Goal: Transaction & Acquisition: Purchase product/service

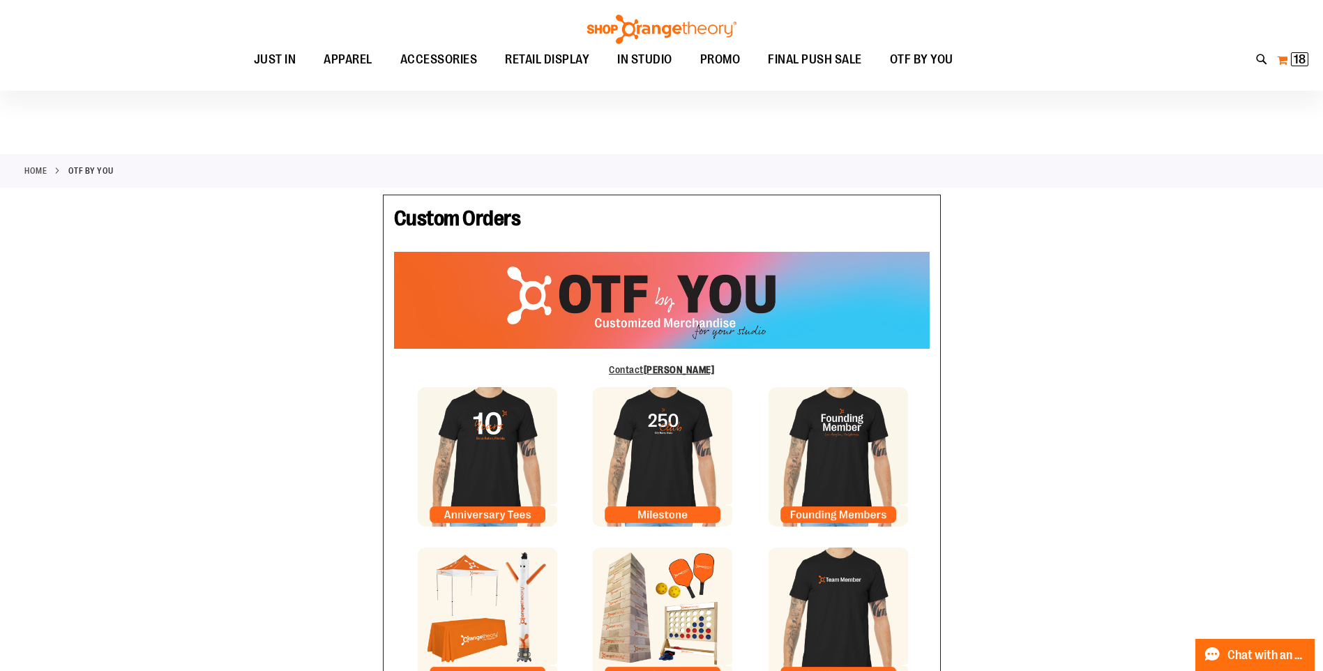
scroll to position [209, 0]
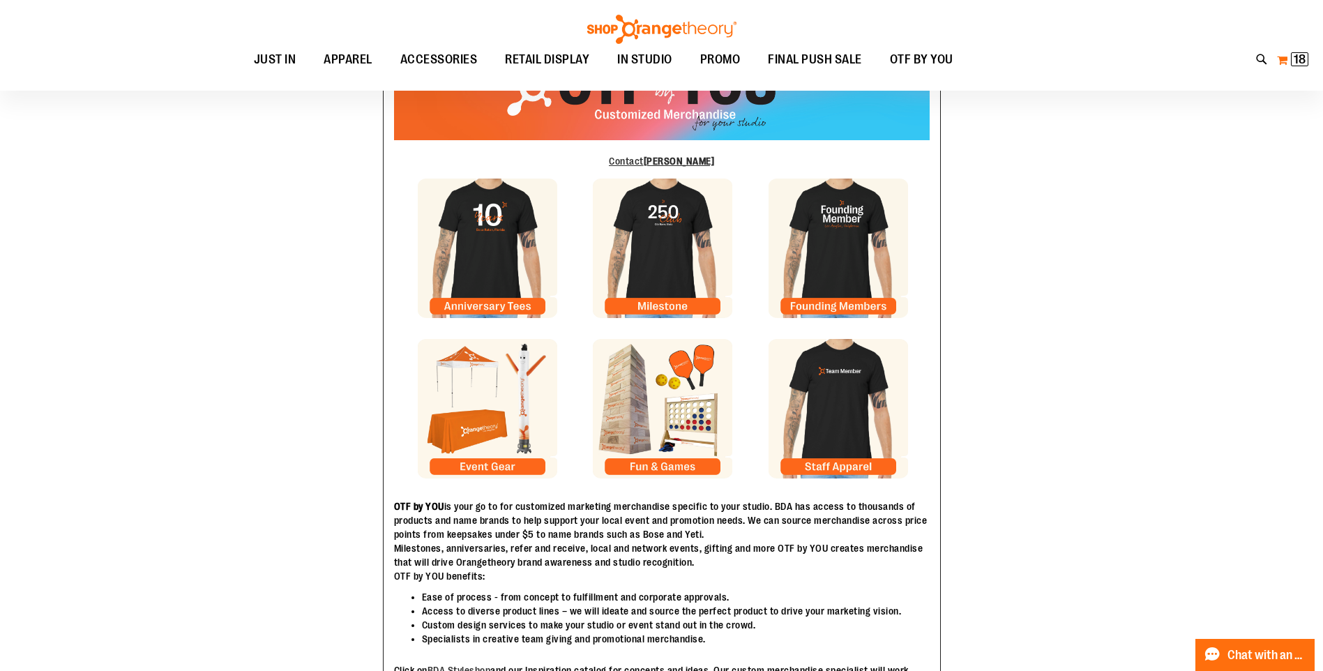
click at [1285, 54] on button "My Cart 18 18 items" at bounding box center [1293, 60] width 33 height 22
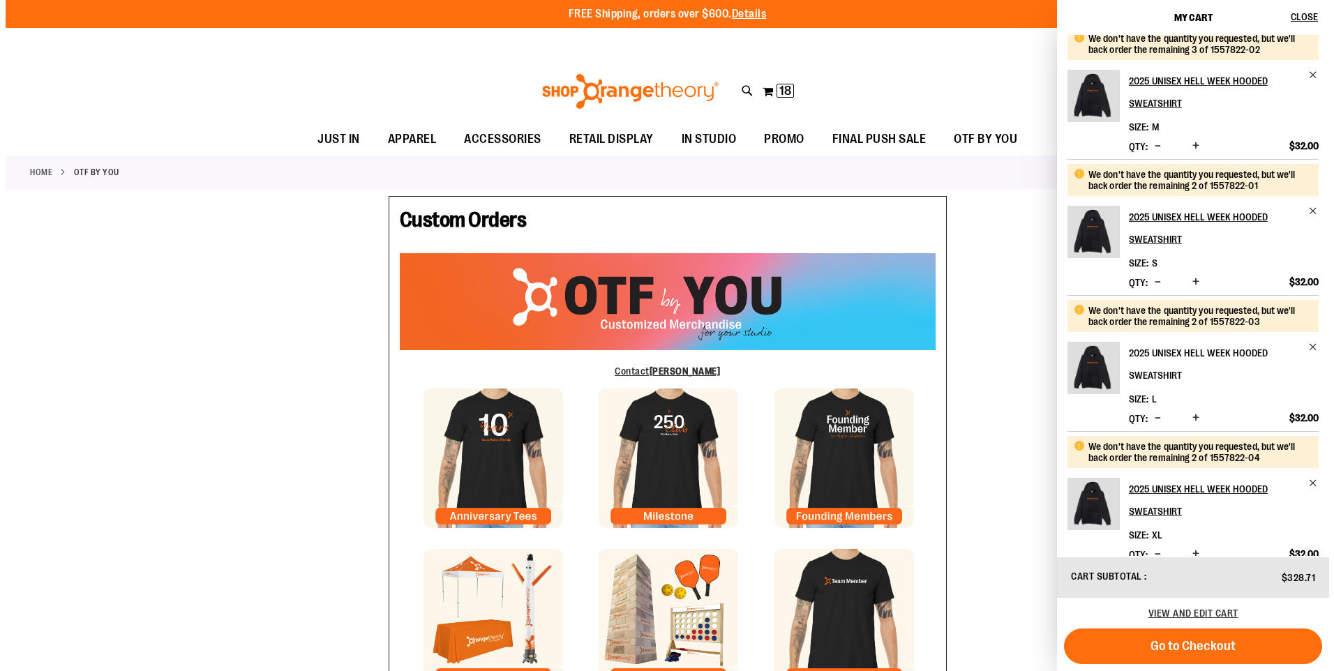
scroll to position [641, 0]
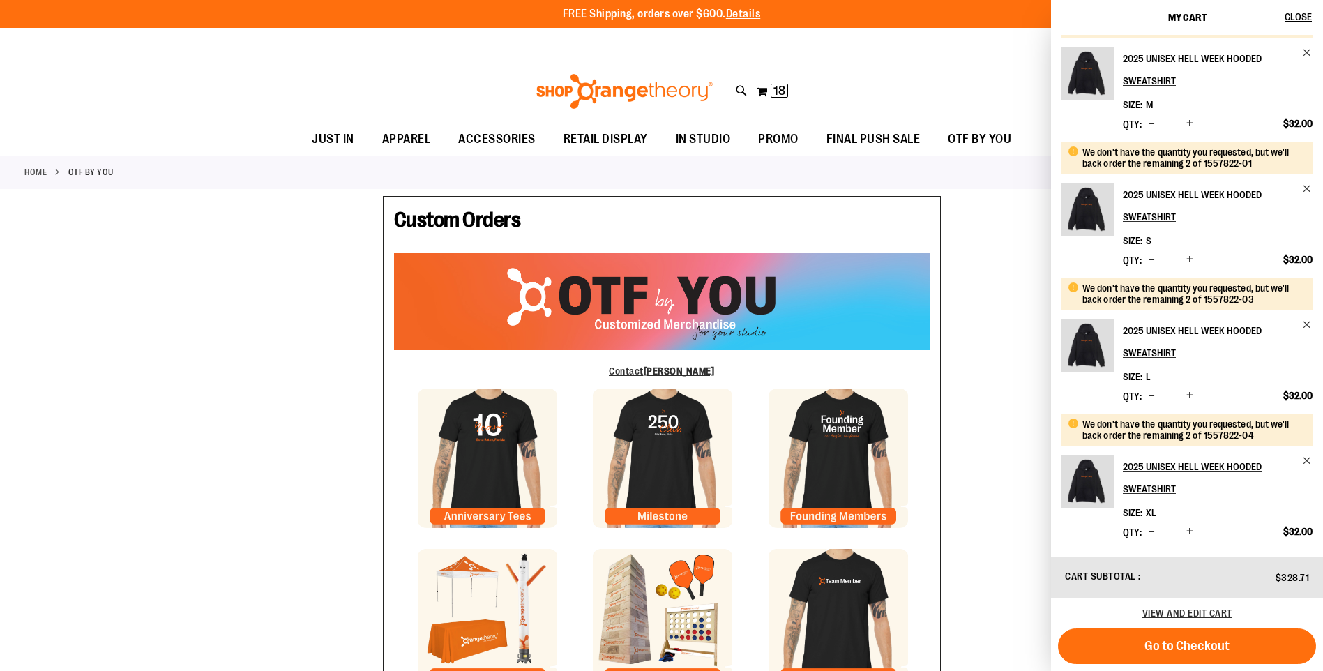
click at [1155, 533] on span "Decrease product quantity" at bounding box center [1152, 532] width 6 height 14
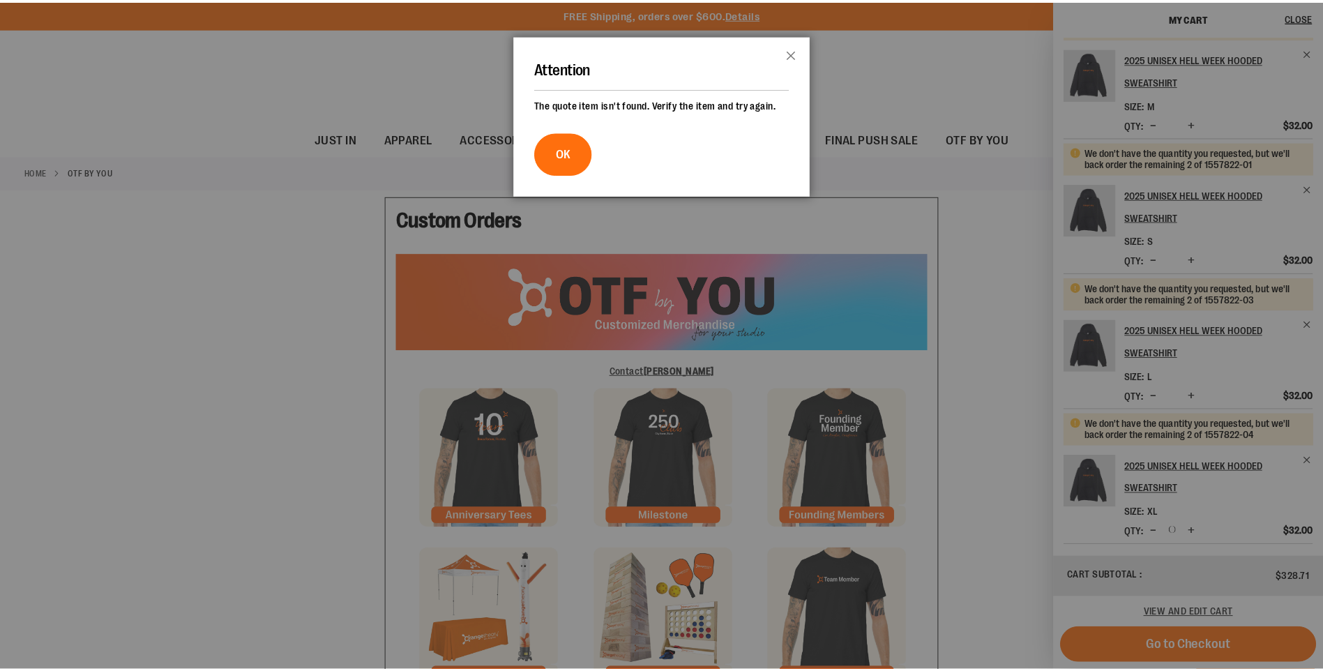
scroll to position [0, 0]
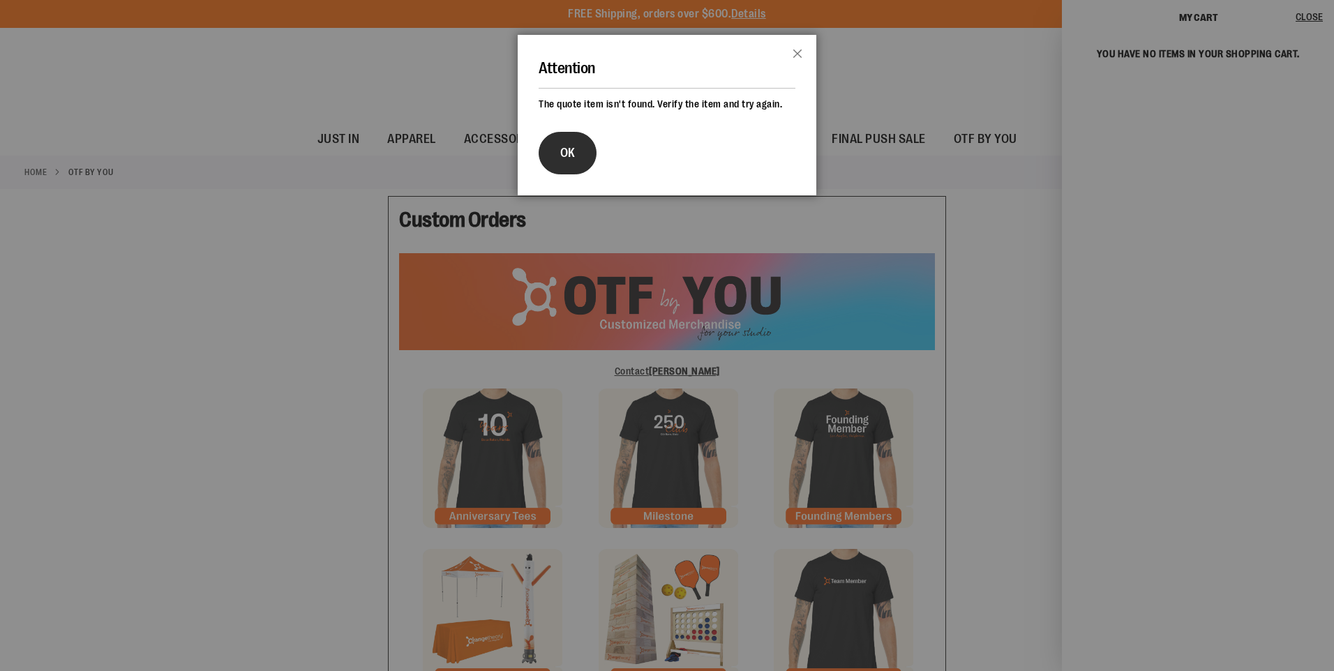
click at [580, 174] on button "OK" at bounding box center [568, 153] width 58 height 43
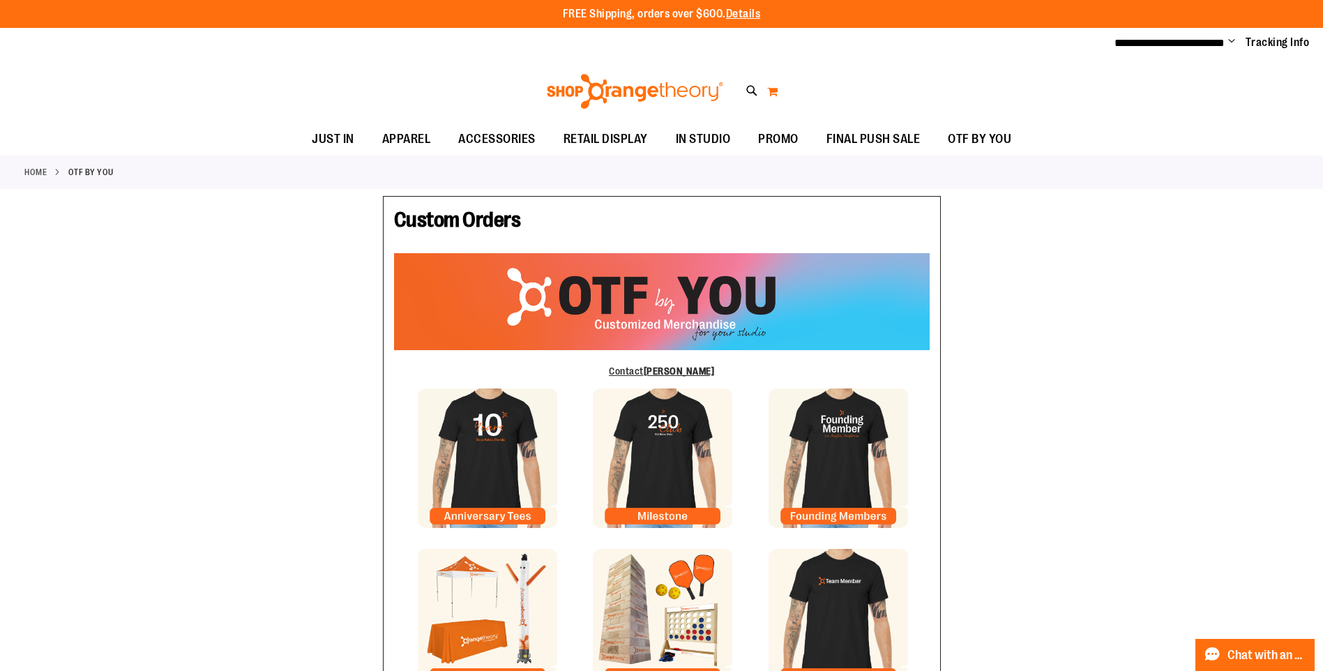
click at [775, 89] on button "My Cart 0" at bounding box center [773, 91] width 12 height 22
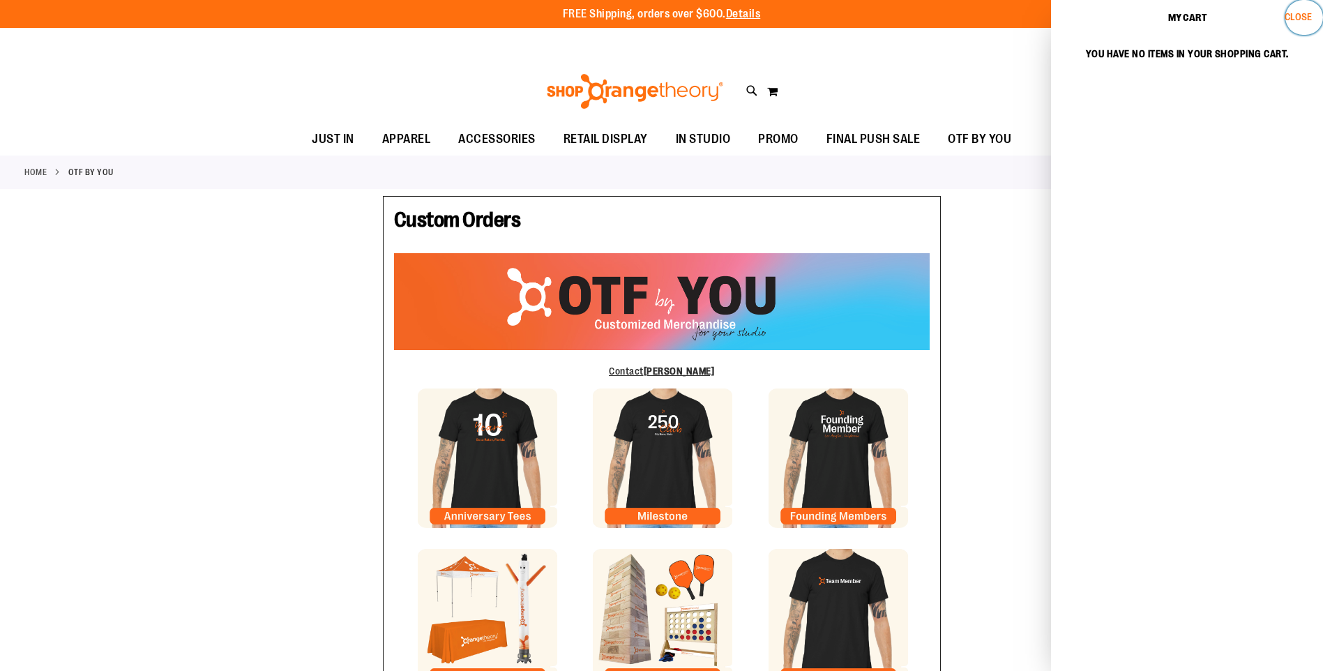
click at [1301, 16] on span "Close" at bounding box center [1298, 16] width 27 height 11
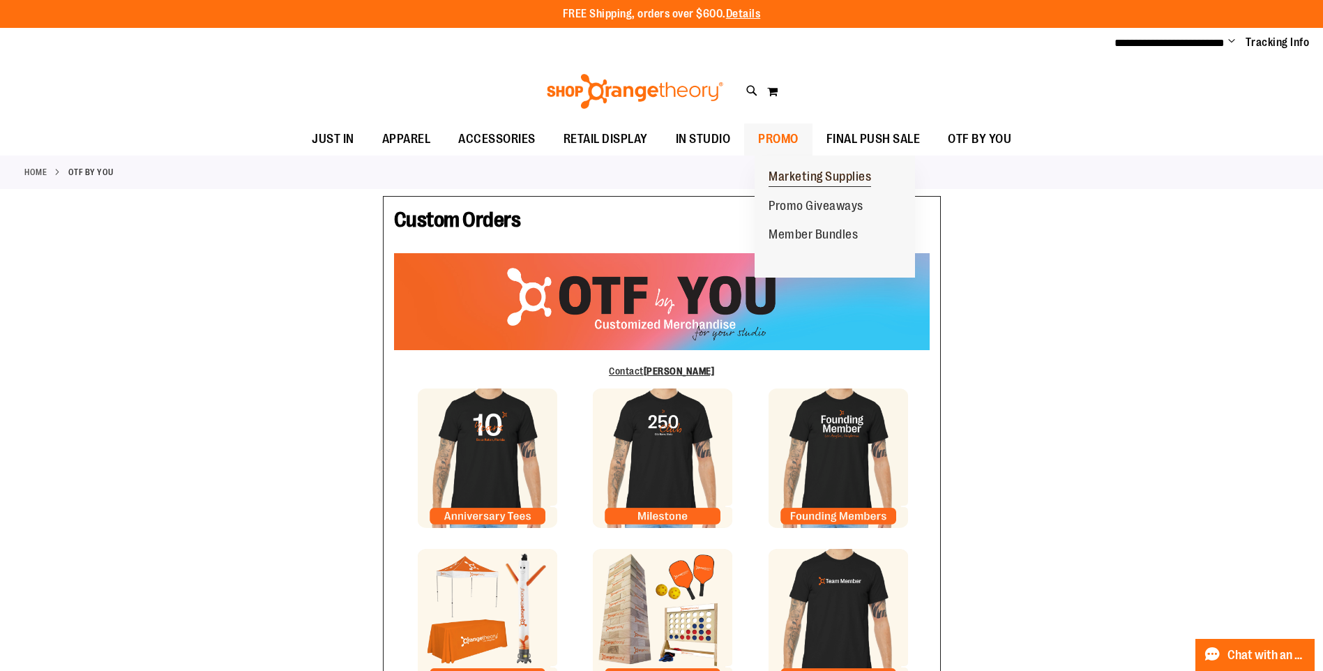
click at [791, 174] on span "Marketing Supplies" at bounding box center [820, 178] width 103 height 17
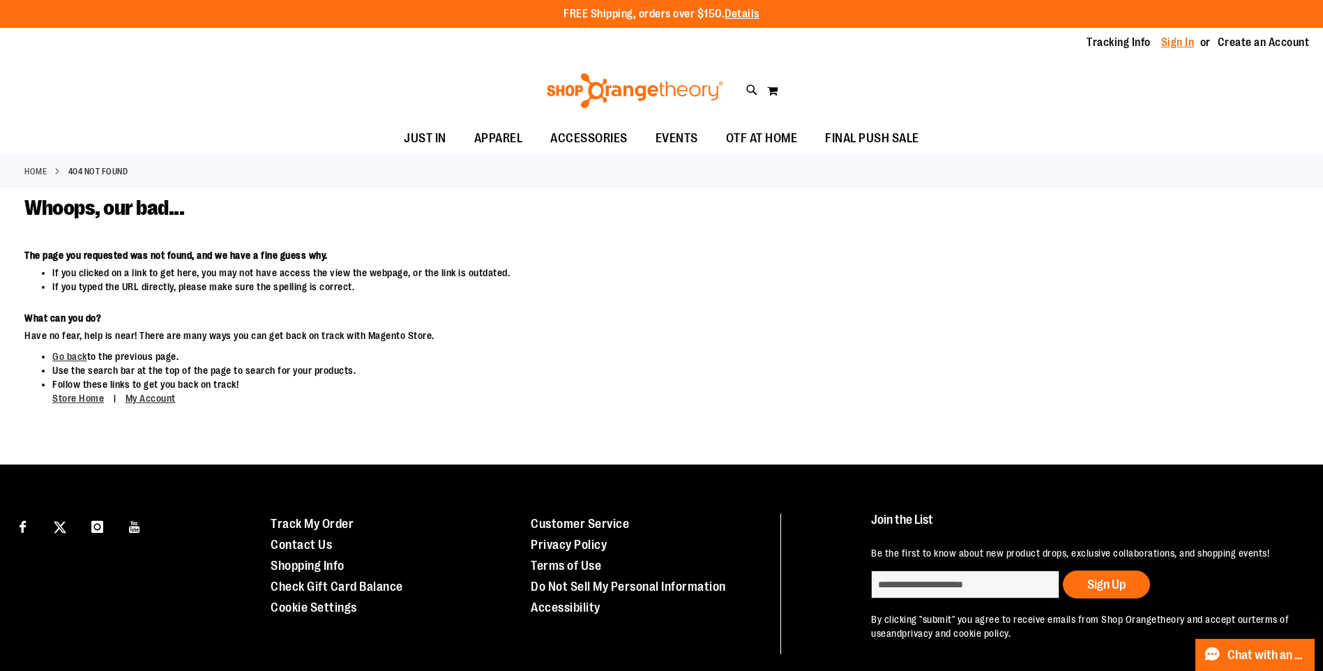
click at [1161, 40] on link "Sign In" at bounding box center [1177, 42] width 33 height 15
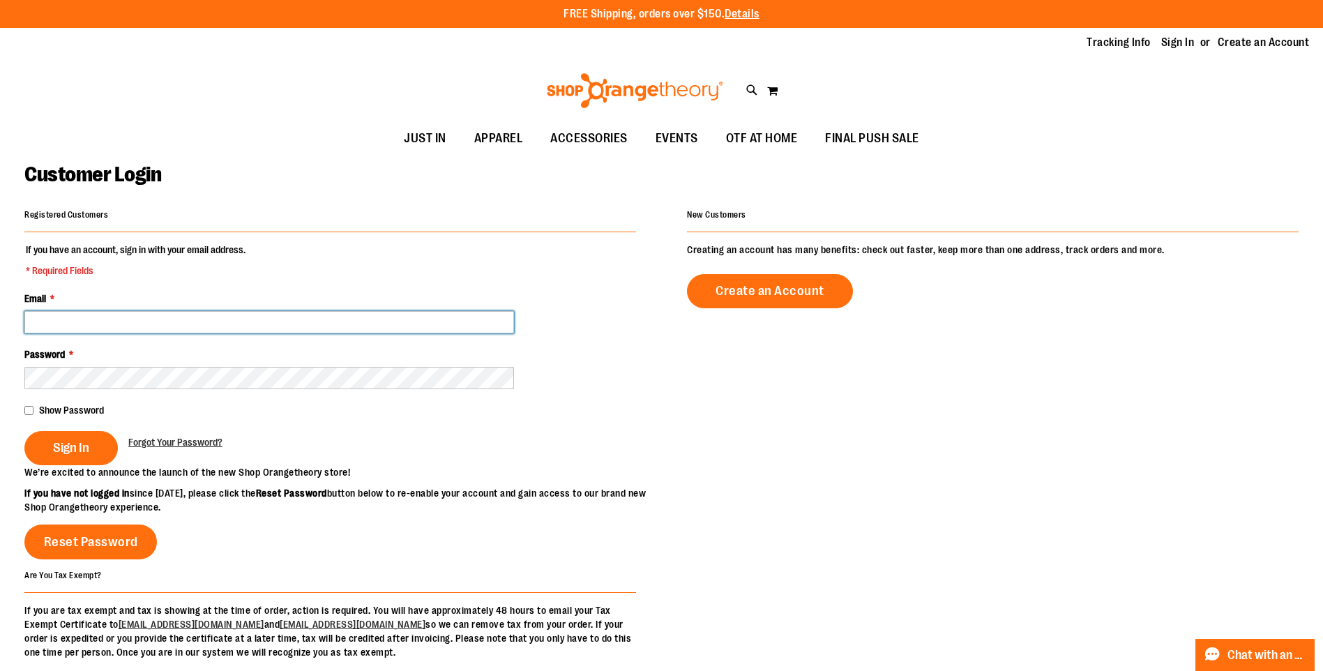
click at [344, 315] on input "Email *" at bounding box center [269, 322] width 490 height 22
type input "**********"
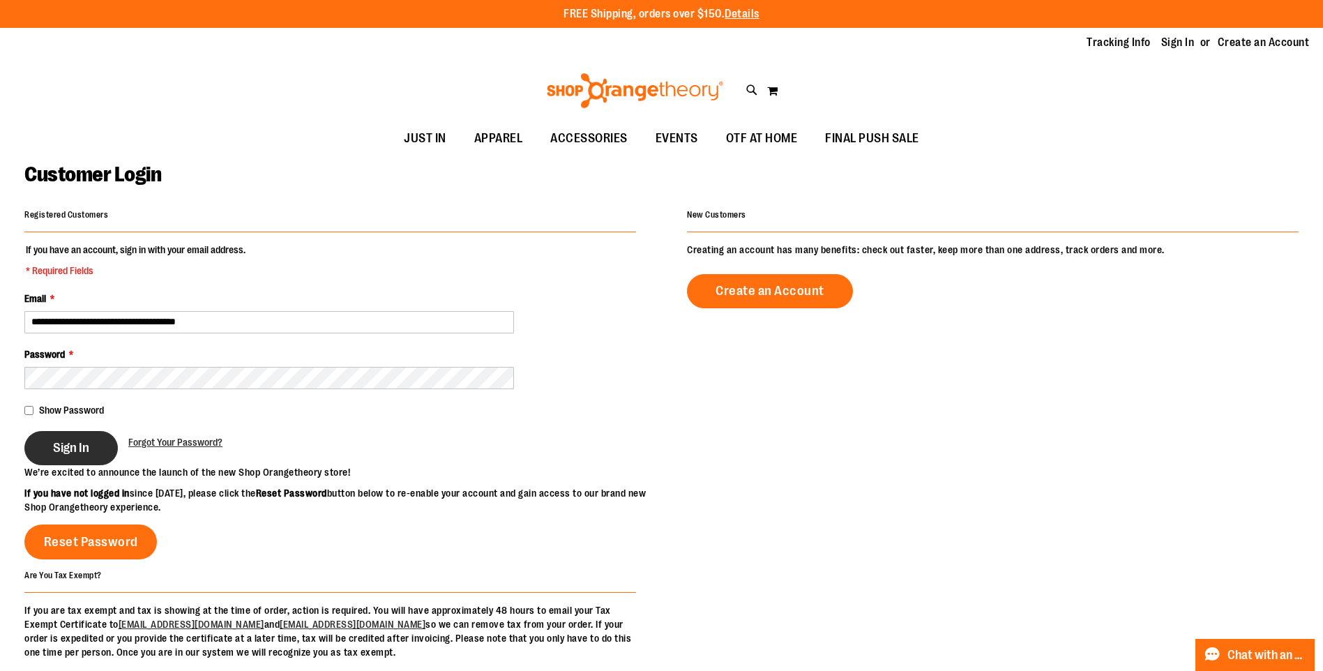
click at [79, 436] on button "Sign In" at bounding box center [70, 448] width 93 height 34
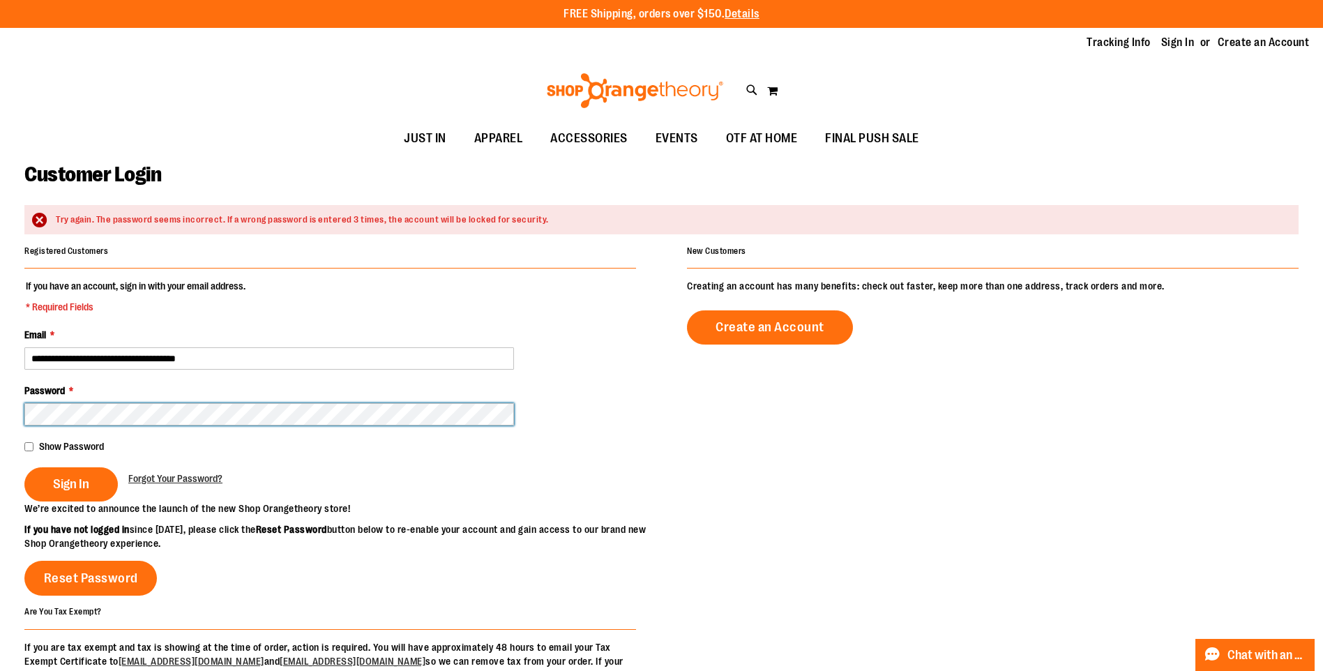
click at [24, 467] on button "Sign In" at bounding box center [70, 484] width 93 height 34
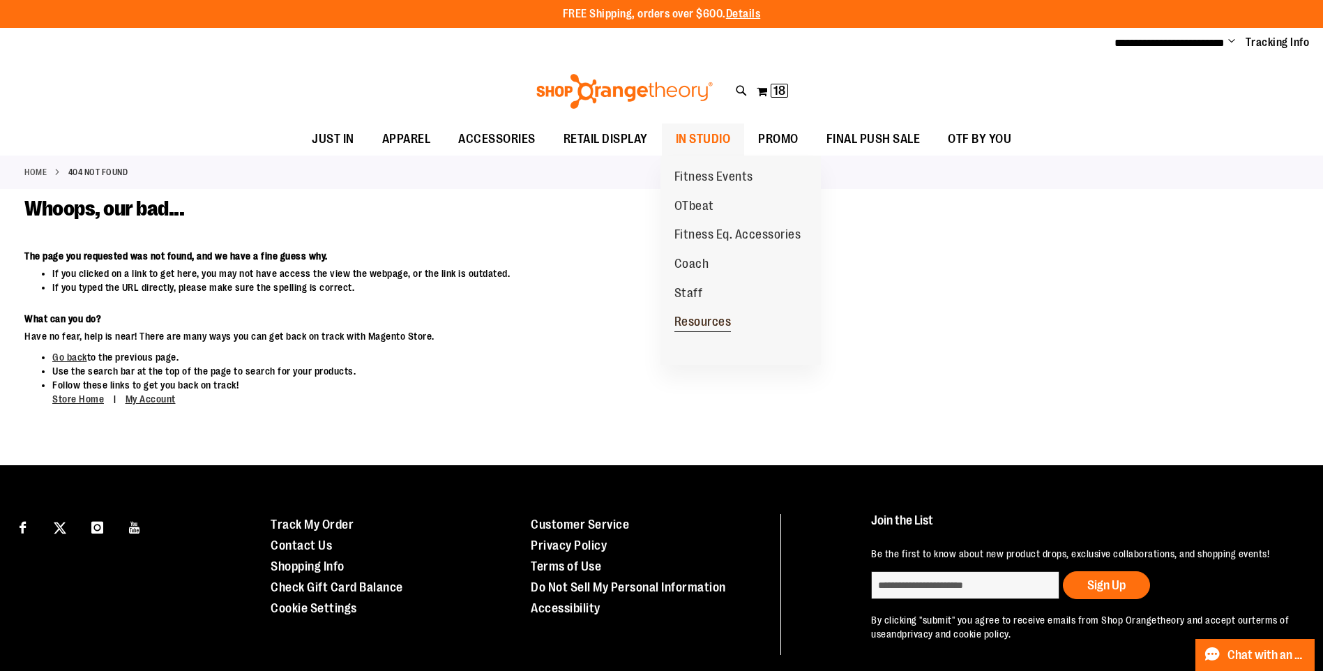
click at [694, 318] on span "Resources" at bounding box center [703, 323] width 57 height 17
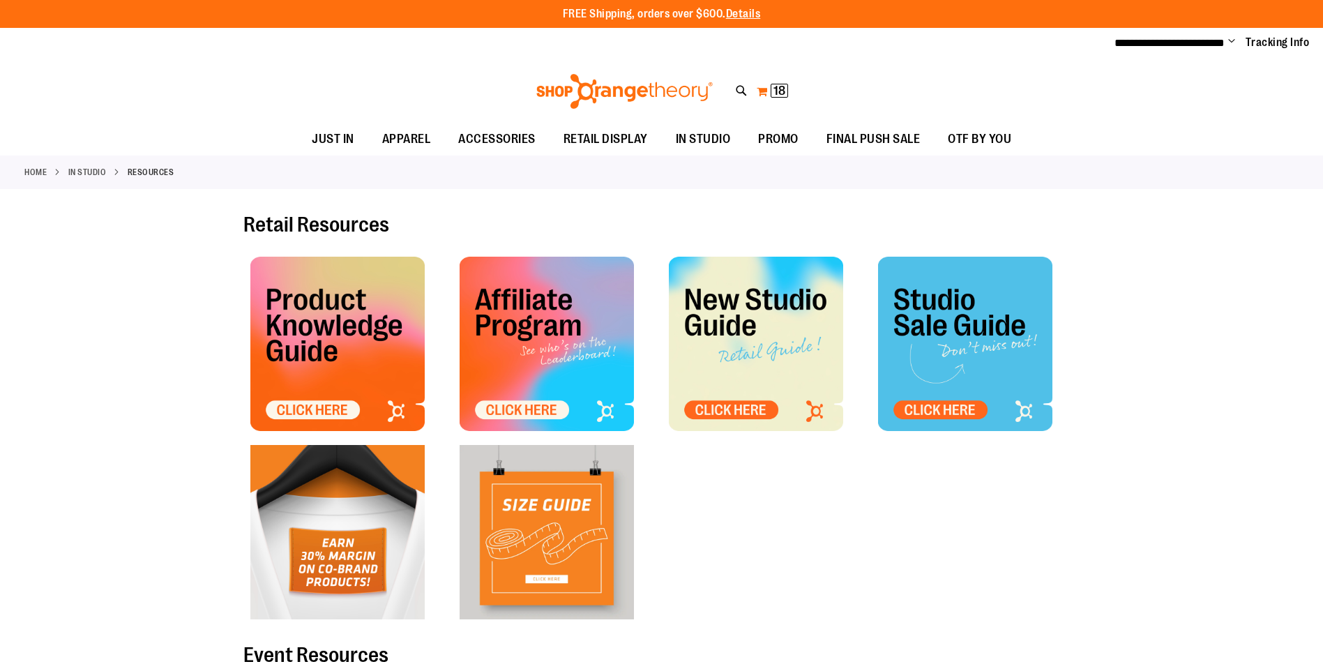
click at [775, 91] on span "18" at bounding box center [780, 91] width 12 height 14
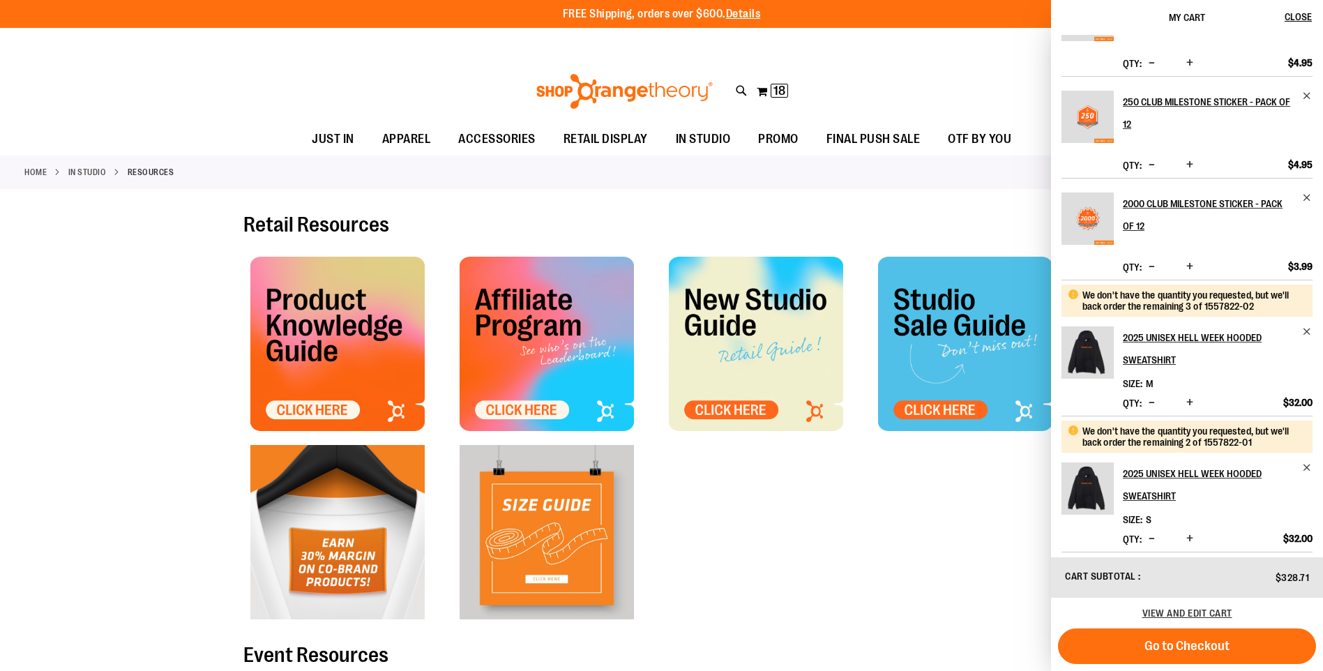
scroll to position [419, 0]
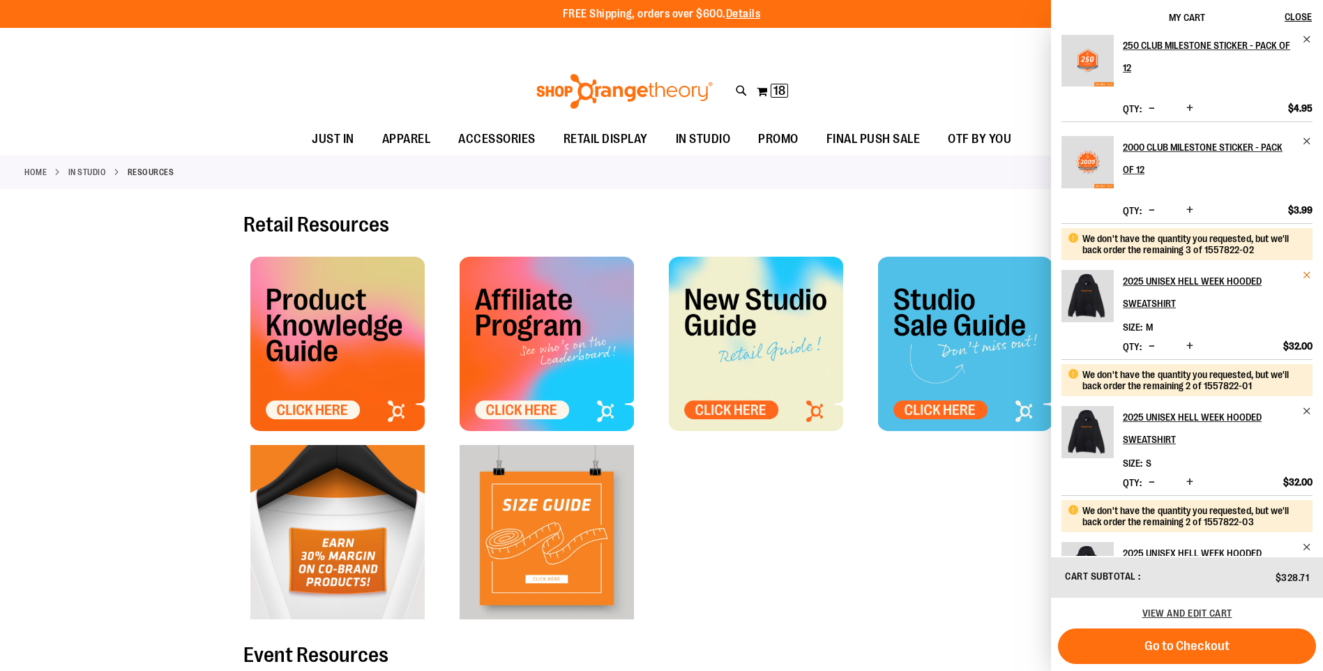
click at [1305, 273] on span "Remove item" at bounding box center [1307, 275] width 10 height 10
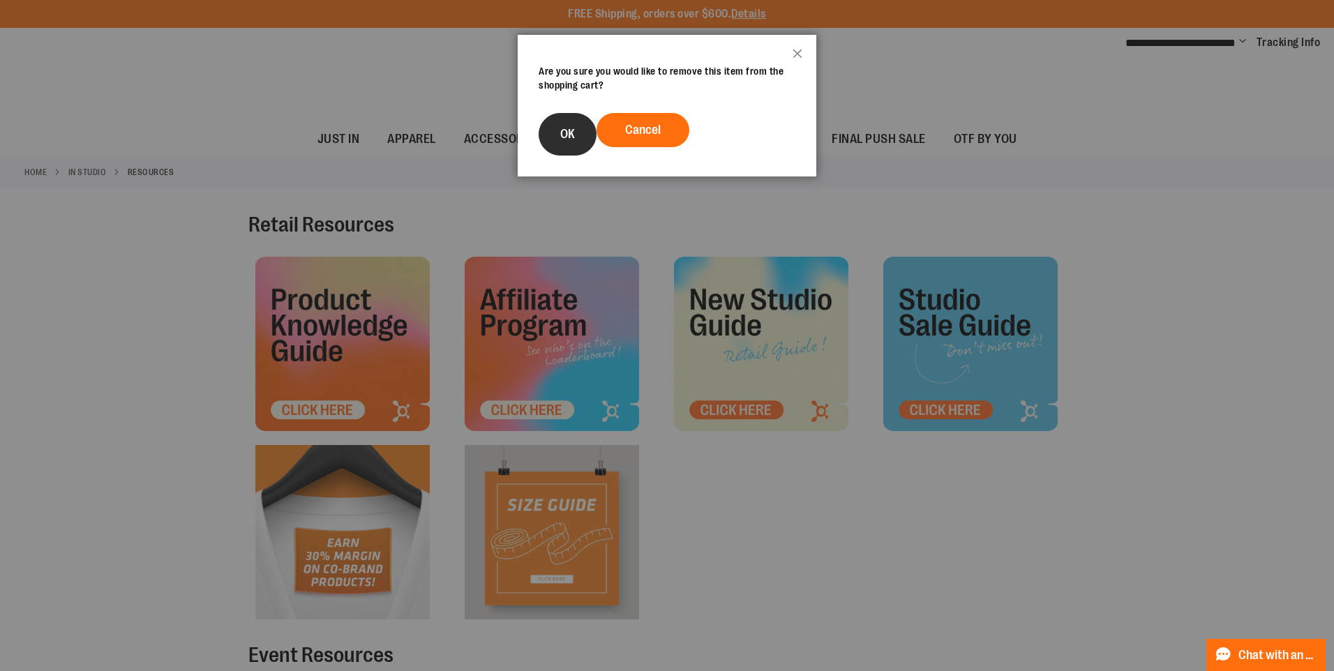
click at [575, 131] on span "OK" at bounding box center [567, 134] width 15 height 14
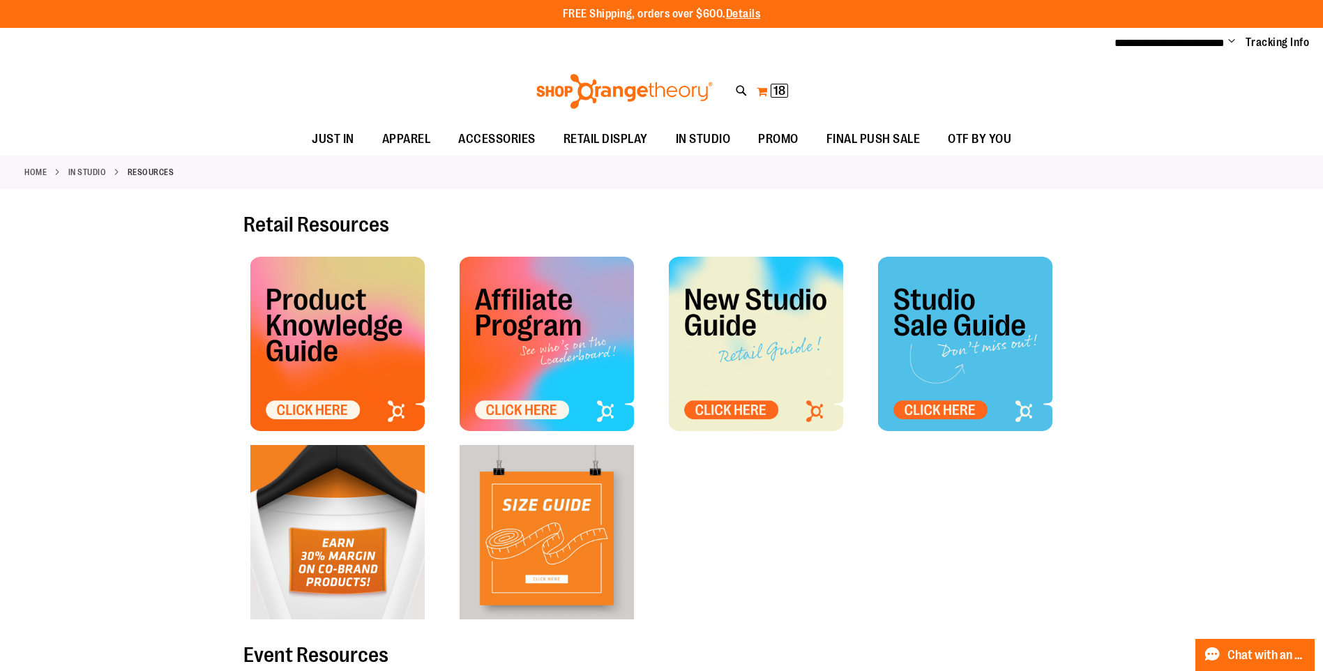
click at [759, 89] on button "My Cart 18 18 items" at bounding box center [772, 91] width 33 height 22
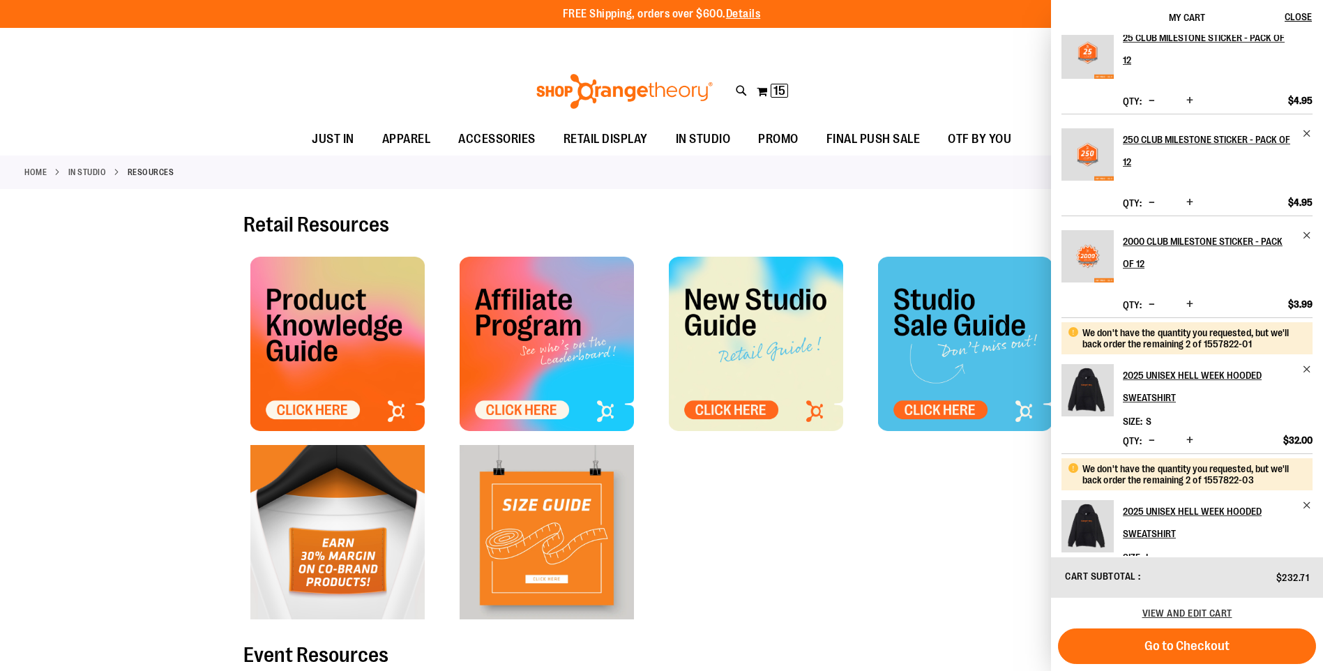
scroll to position [488, 0]
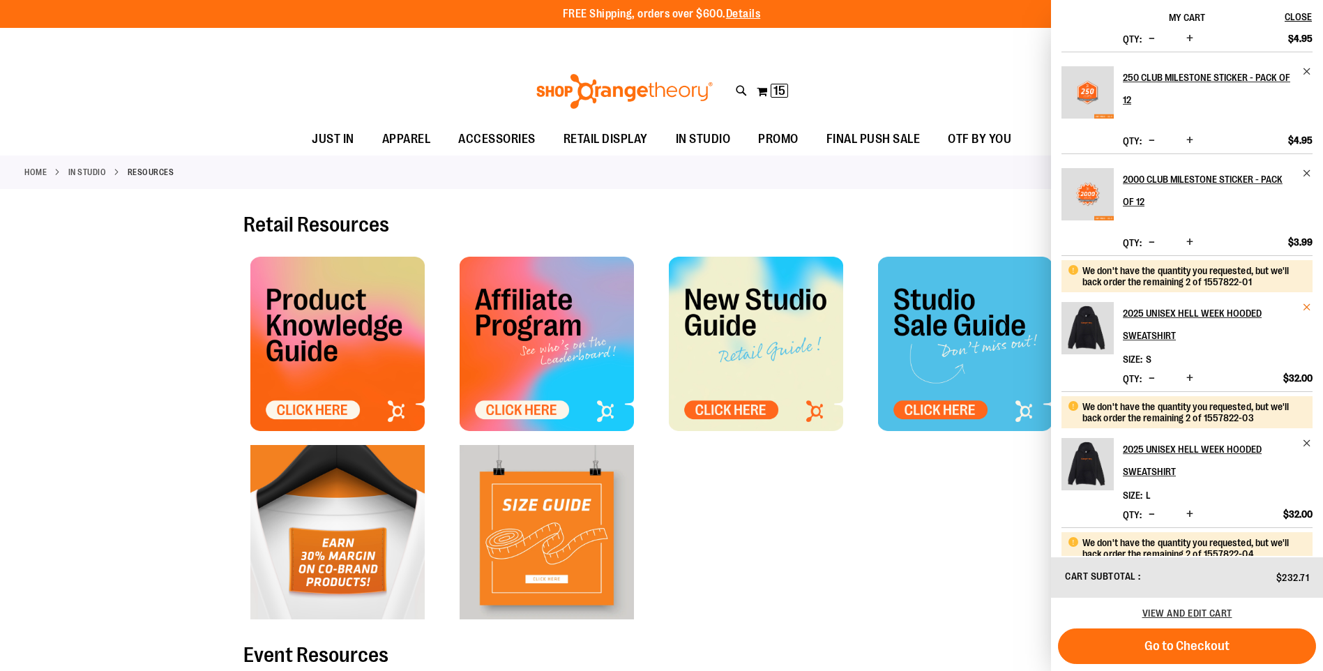
click at [1304, 306] on span "Remove item" at bounding box center [1307, 307] width 10 height 10
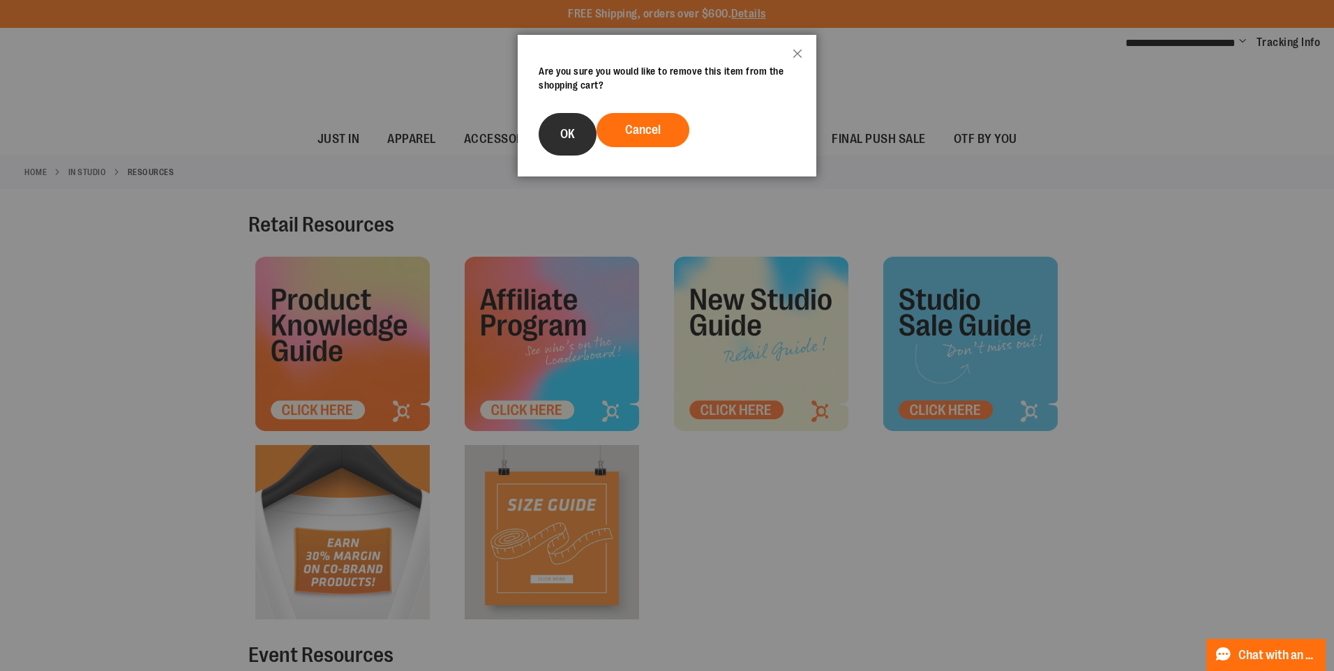
click at [575, 137] on span "OK" at bounding box center [567, 134] width 15 height 14
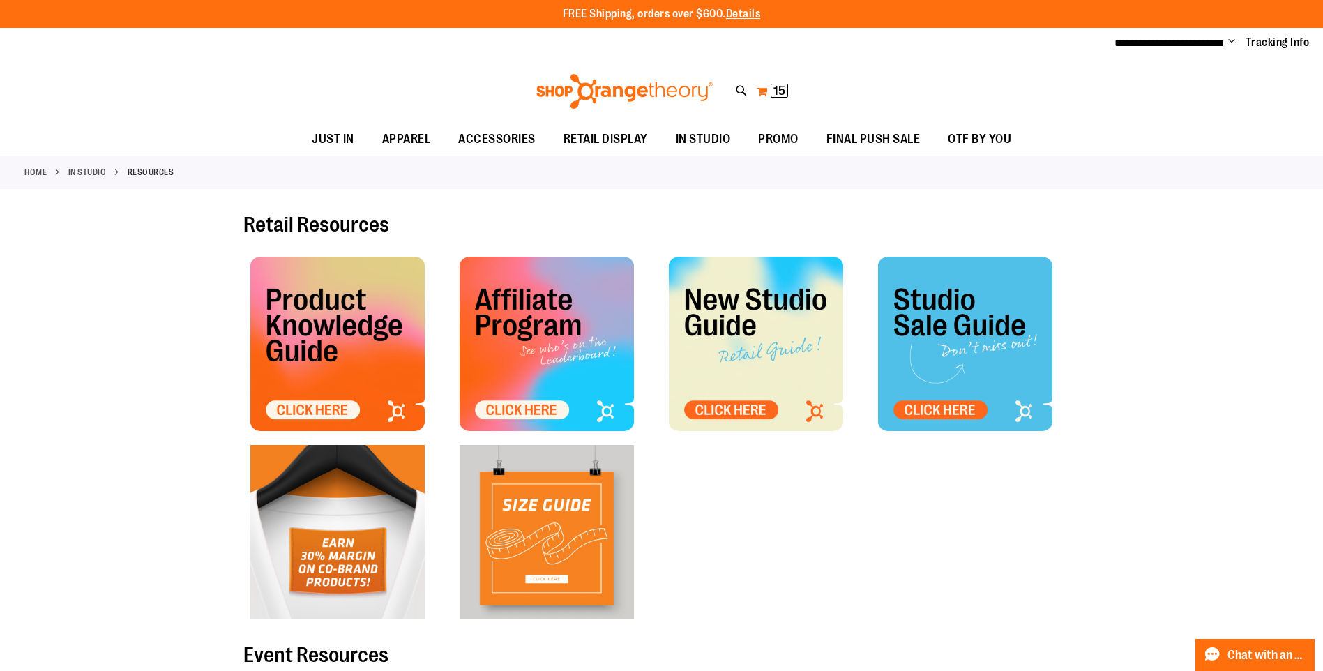
click at [778, 91] on span "15" at bounding box center [780, 91] width 12 height 14
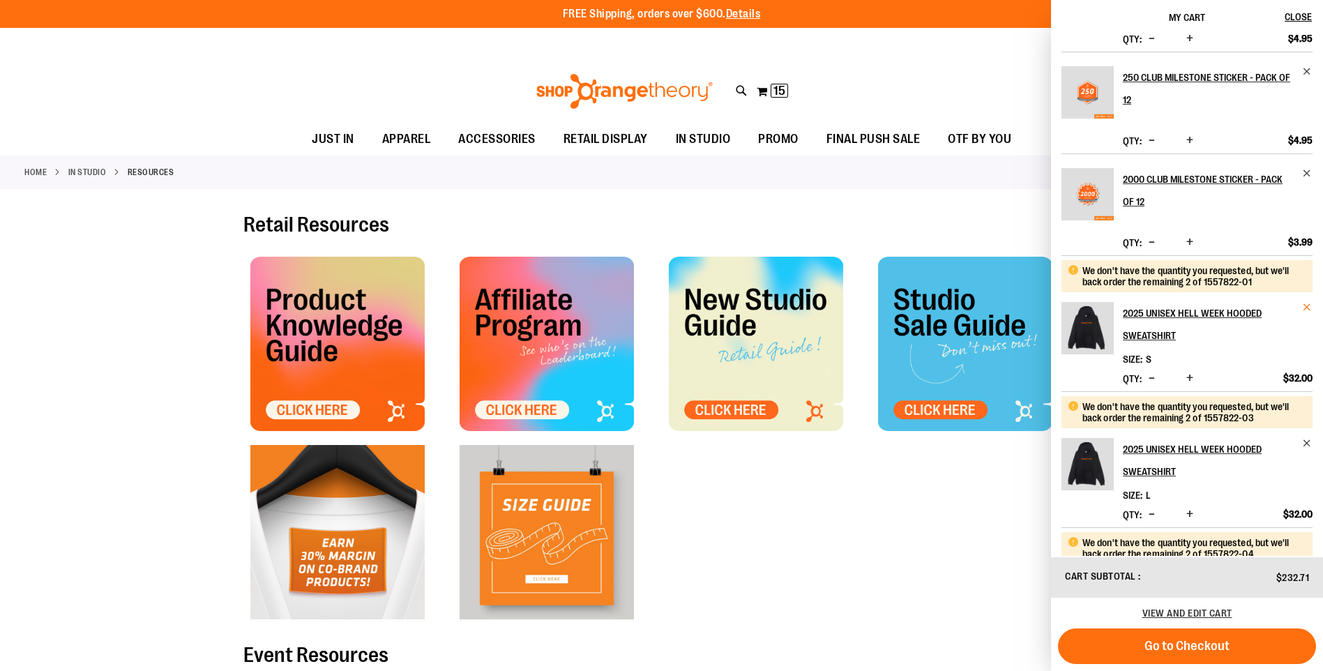
click at [1307, 307] on span "Remove item" at bounding box center [1307, 307] width 10 height 10
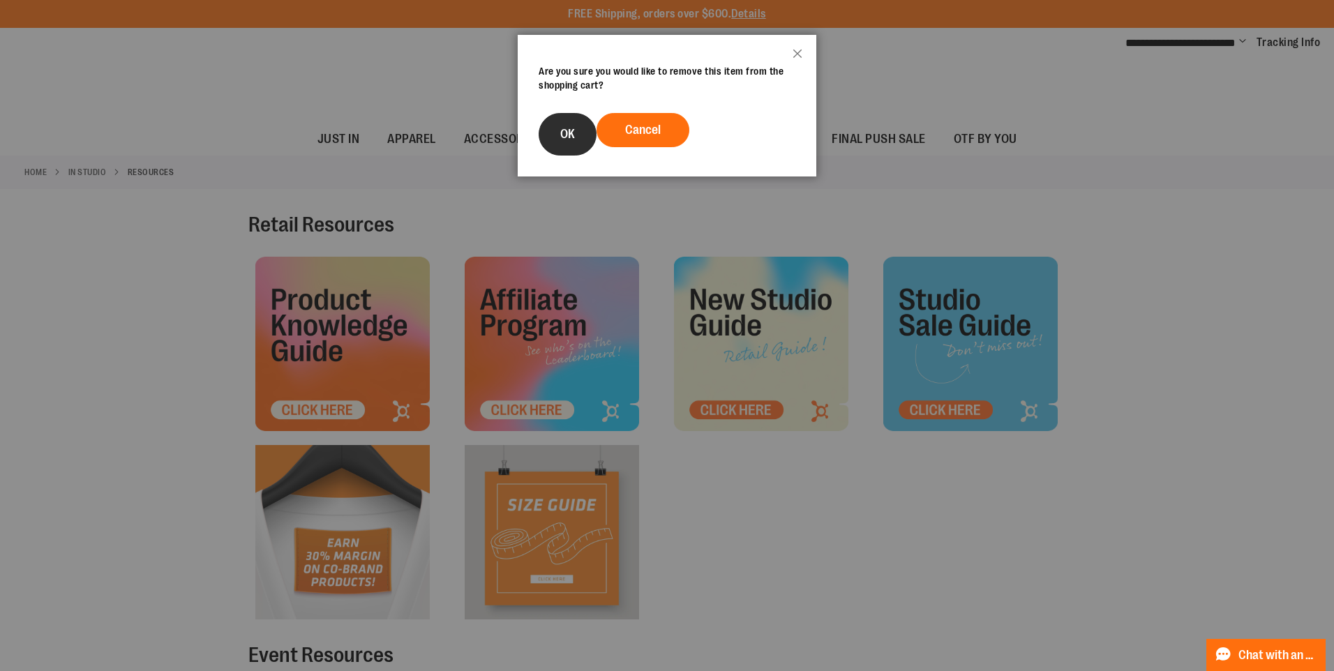
click at [582, 136] on button "OK" at bounding box center [568, 134] width 58 height 43
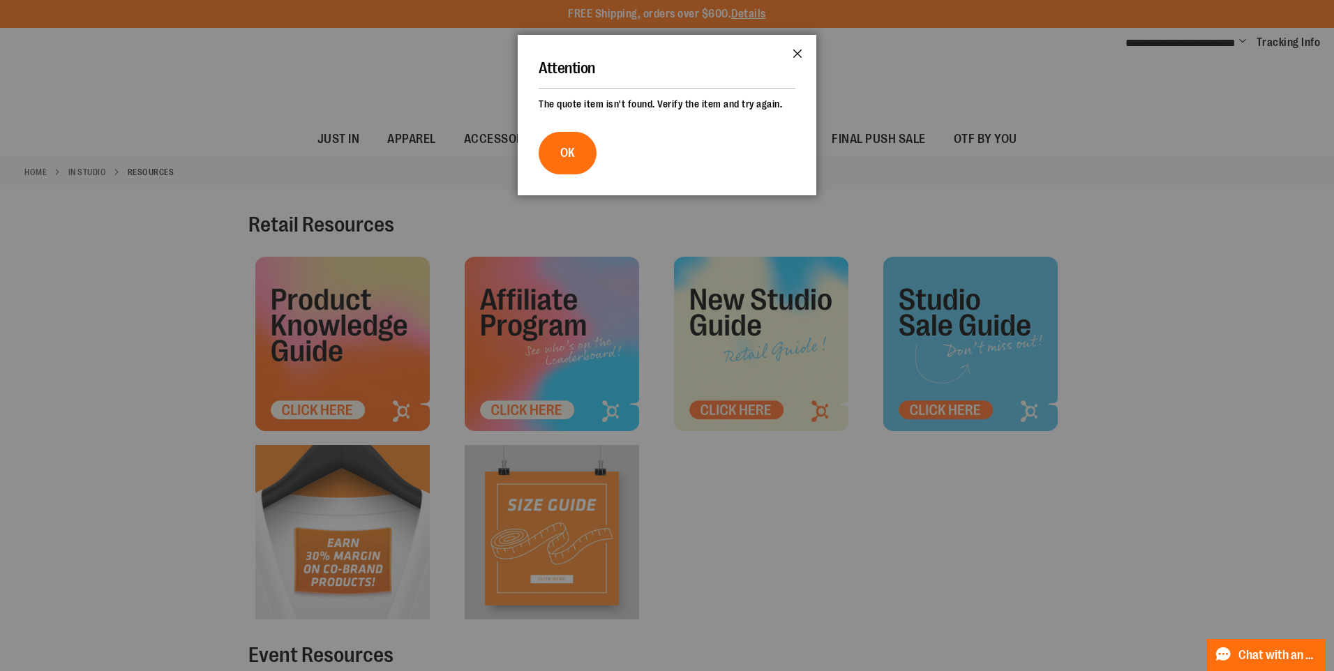
click at [793, 52] on button "Close" at bounding box center [797, 58] width 38 height 46
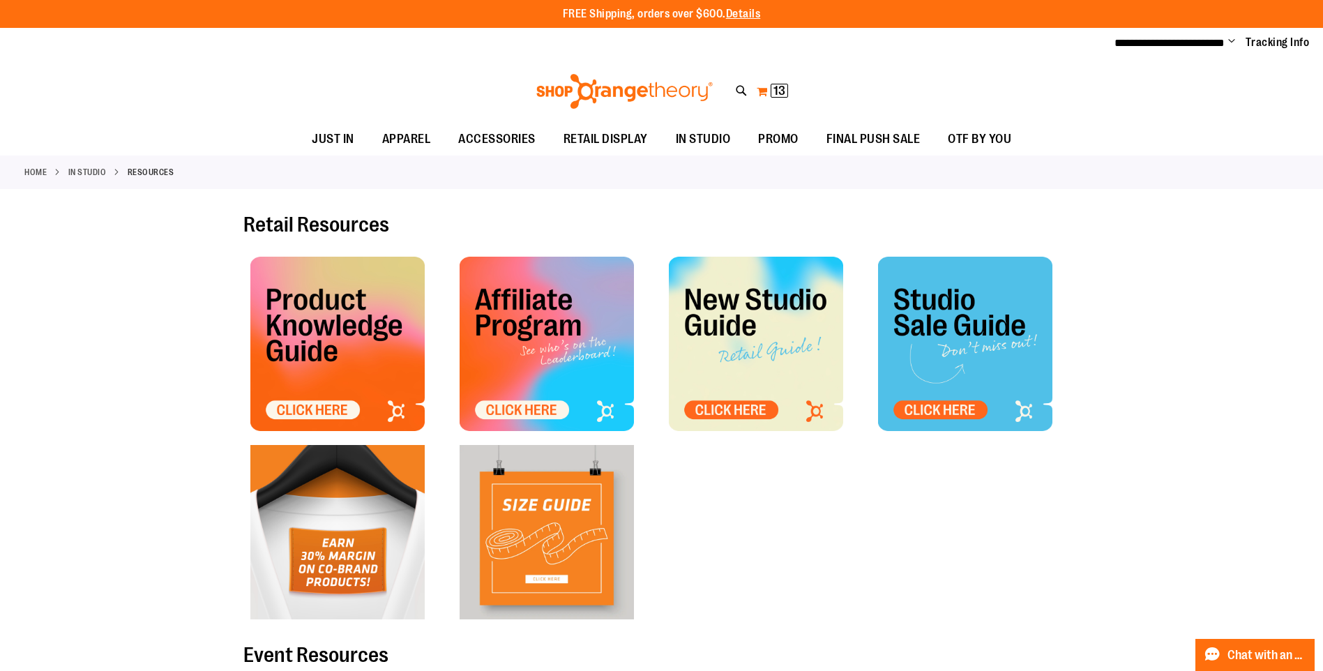
click at [784, 84] on span "13" at bounding box center [780, 91] width 12 height 14
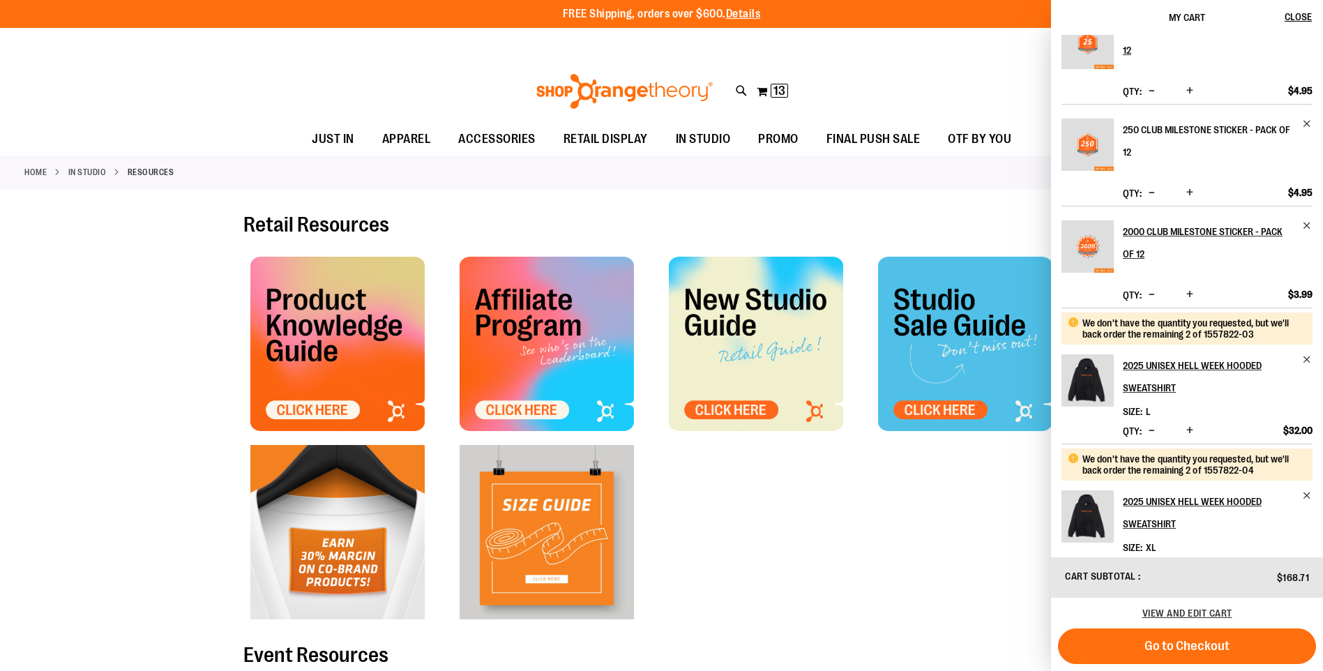
scroll to position [558, 0]
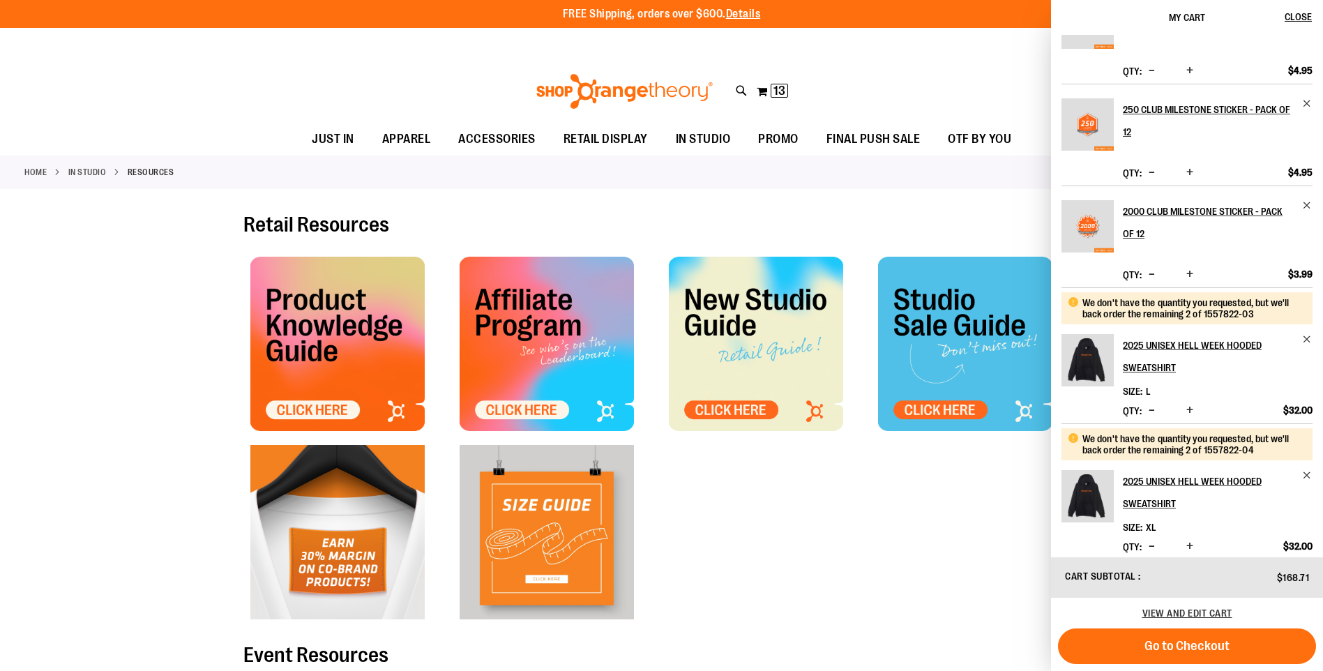
click at [1304, 333] on li "We don't have the quantity you requested, but we'll back order the remaining 2 …" at bounding box center [1187, 355] width 251 height 136
click at [1304, 336] on span "Remove item" at bounding box center [1307, 339] width 10 height 10
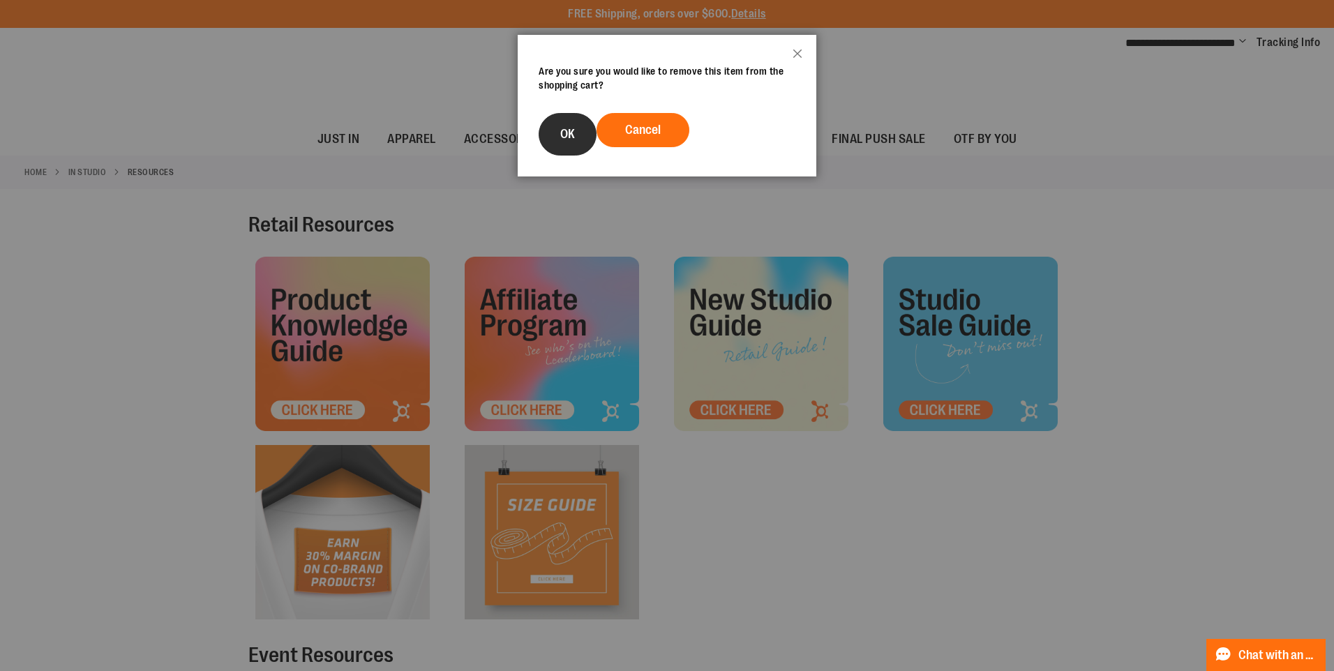
click at [552, 145] on button "OK" at bounding box center [568, 134] width 58 height 43
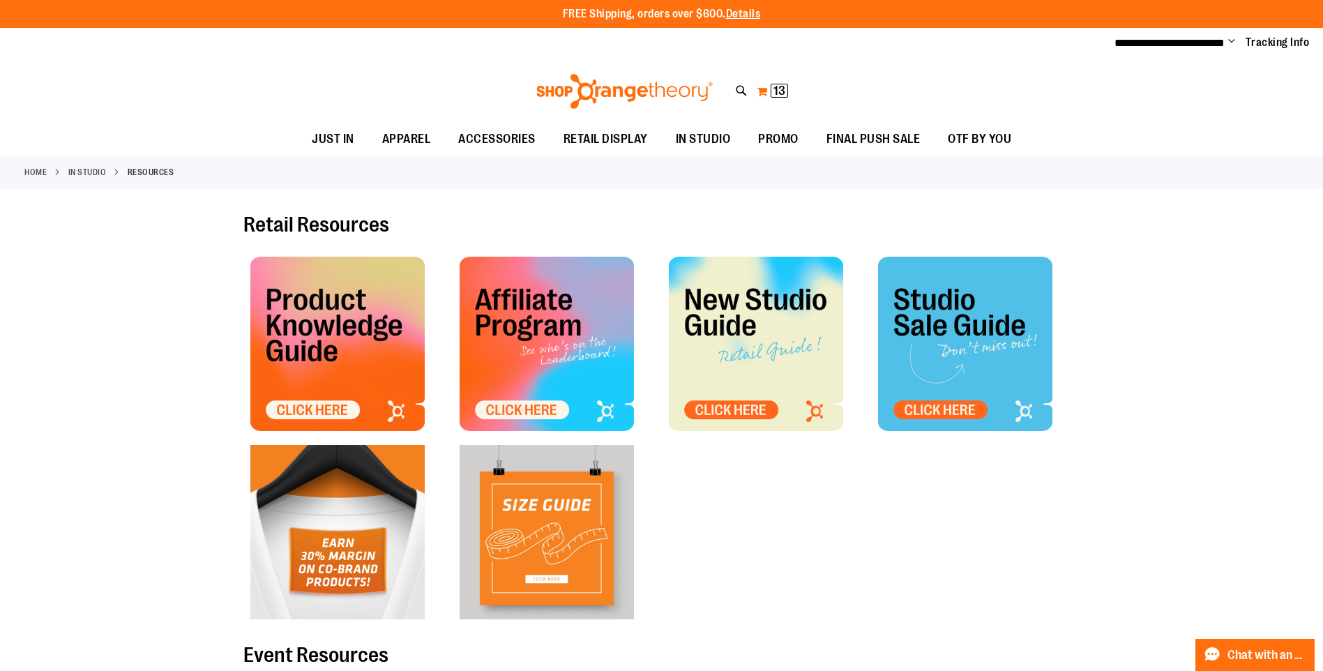
click at [763, 90] on button "My Cart 13 13 items" at bounding box center [772, 91] width 33 height 22
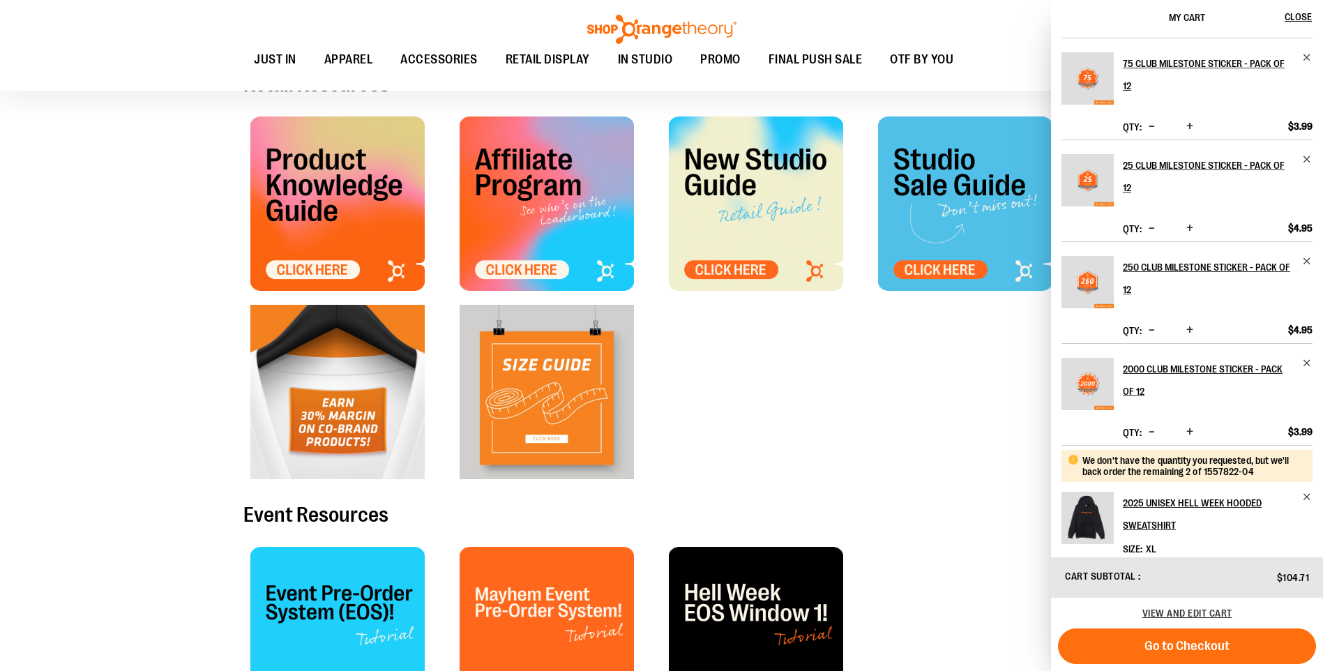
scroll to position [539, 0]
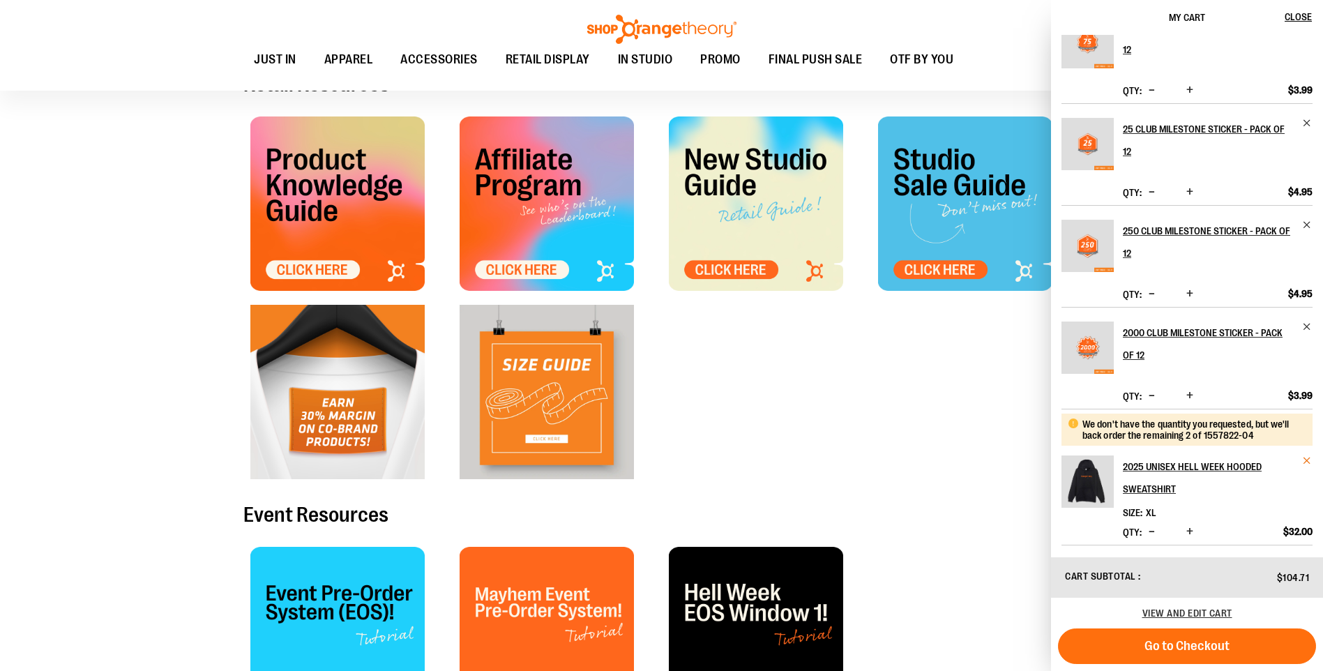
click at [1303, 460] on span "Remove item" at bounding box center [1307, 460] width 10 height 10
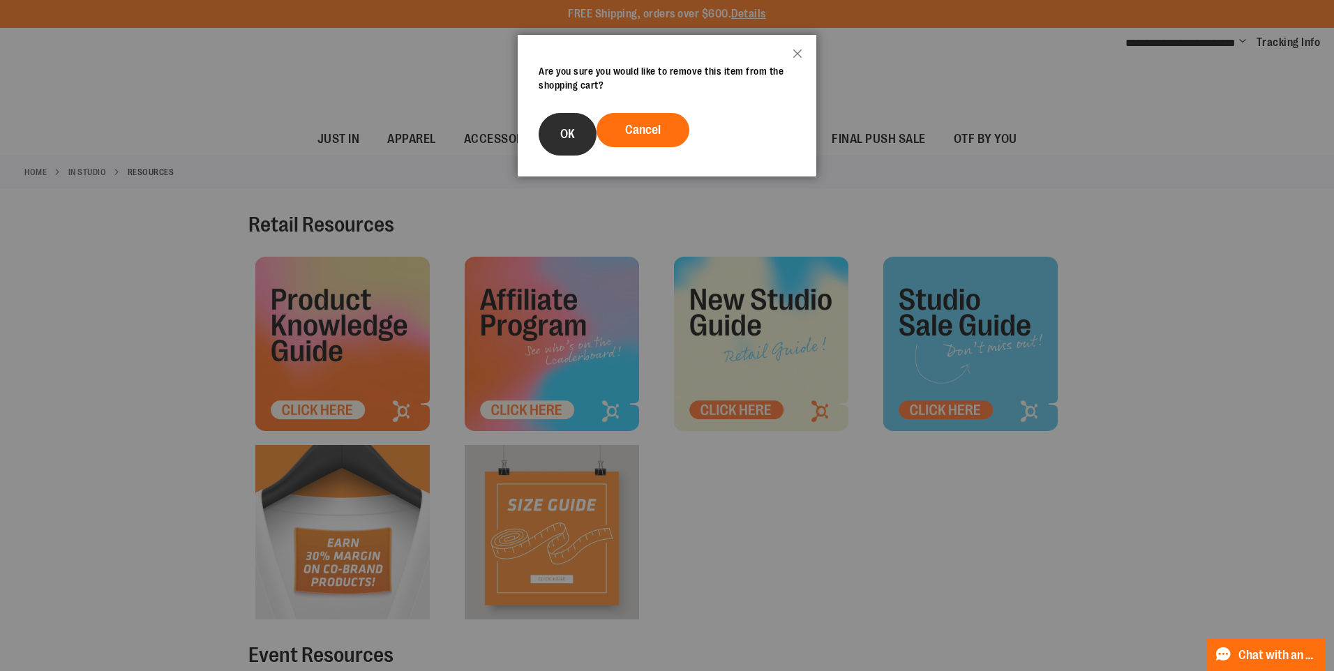
click at [580, 142] on button "OK" at bounding box center [568, 134] width 58 height 43
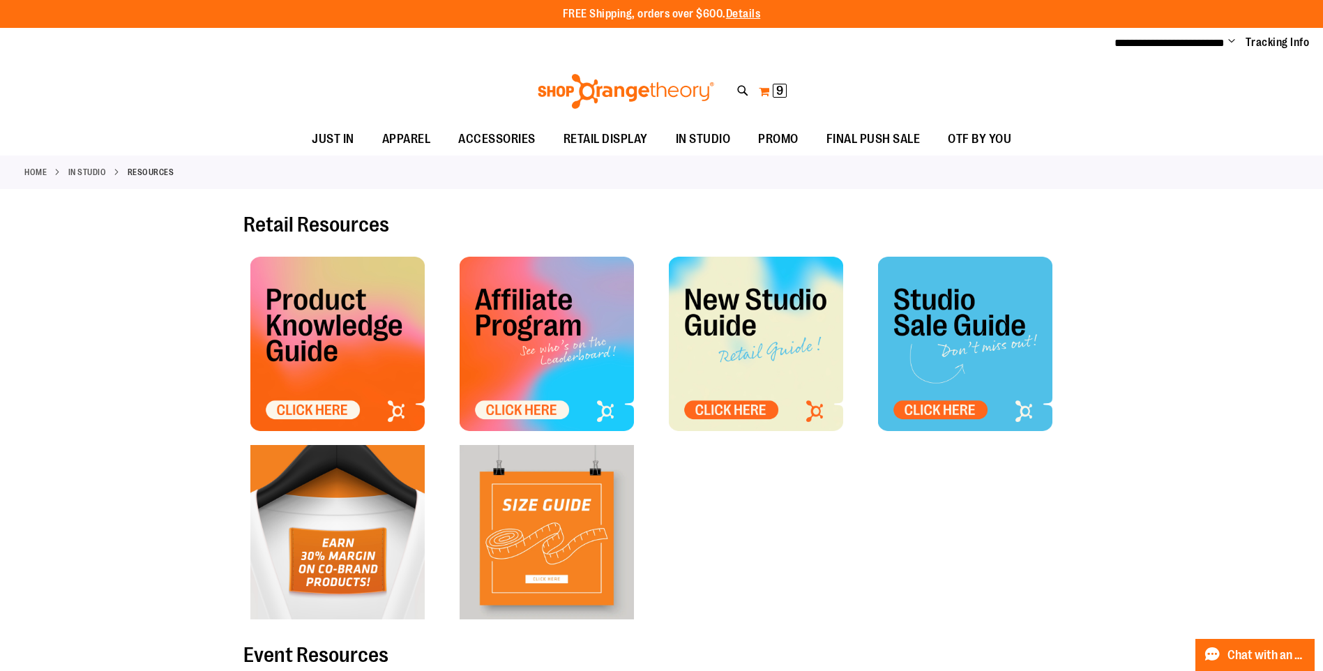
click at [768, 87] on button "My Cart 9 9 items" at bounding box center [772, 91] width 29 height 22
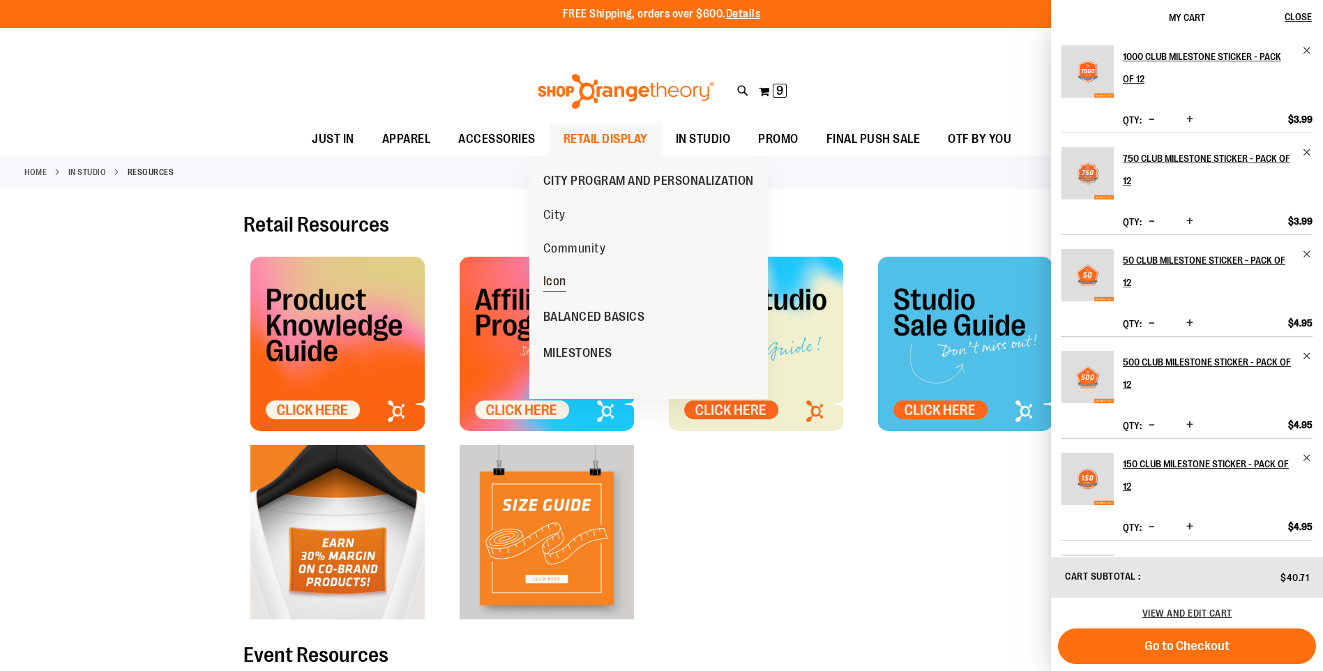
click at [558, 280] on span "Icon" at bounding box center [554, 282] width 23 height 17
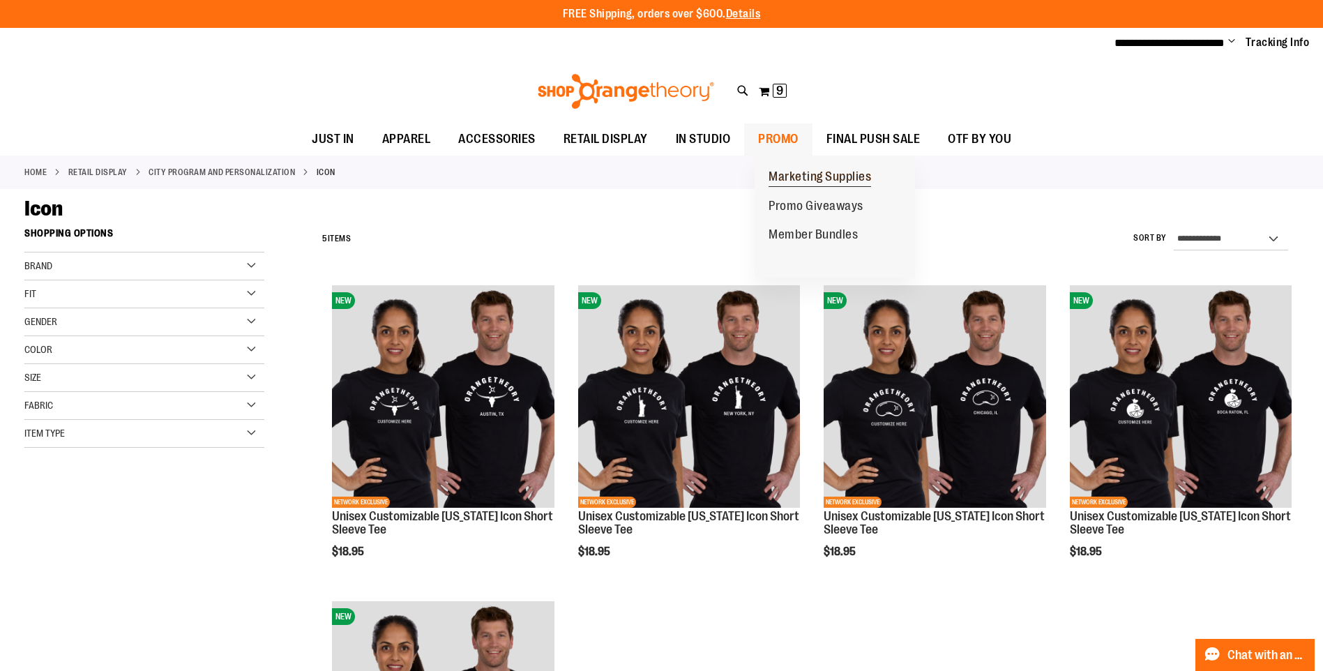
click at [799, 177] on span "Marketing Supplies" at bounding box center [820, 178] width 103 height 17
